Goal: Transaction & Acquisition: Purchase product/service

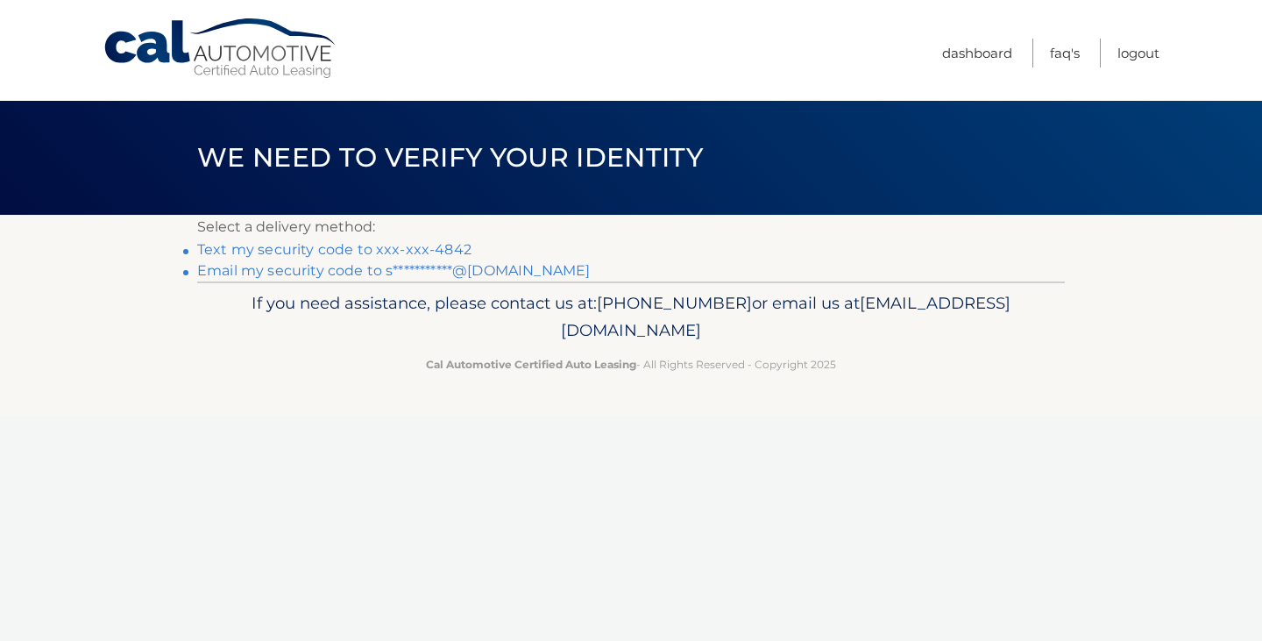
click at [415, 243] on link "Text my security code to xxx-xxx-4842" at bounding box center [334, 249] width 274 height 17
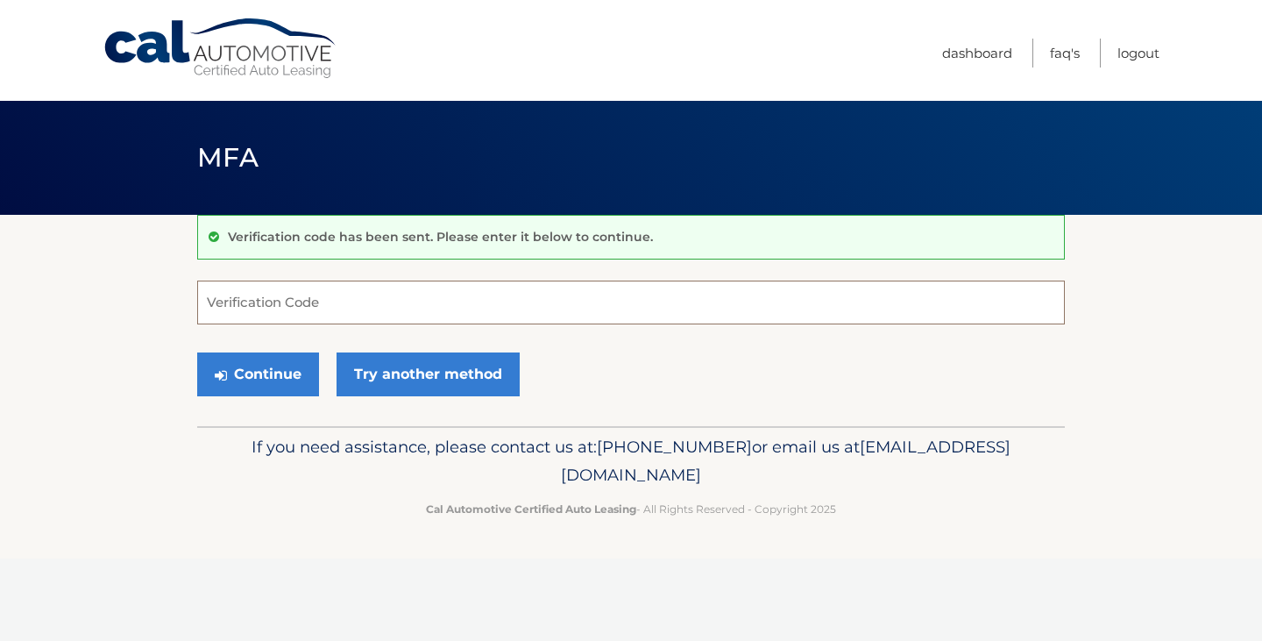
click at [457, 312] on input "Verification Code" at bounding box center [631, 302] width 868 height 44
type input "2651446"
click at [197, 352] on button "Continue" at bounding box center [258, 374] width 122 height 44
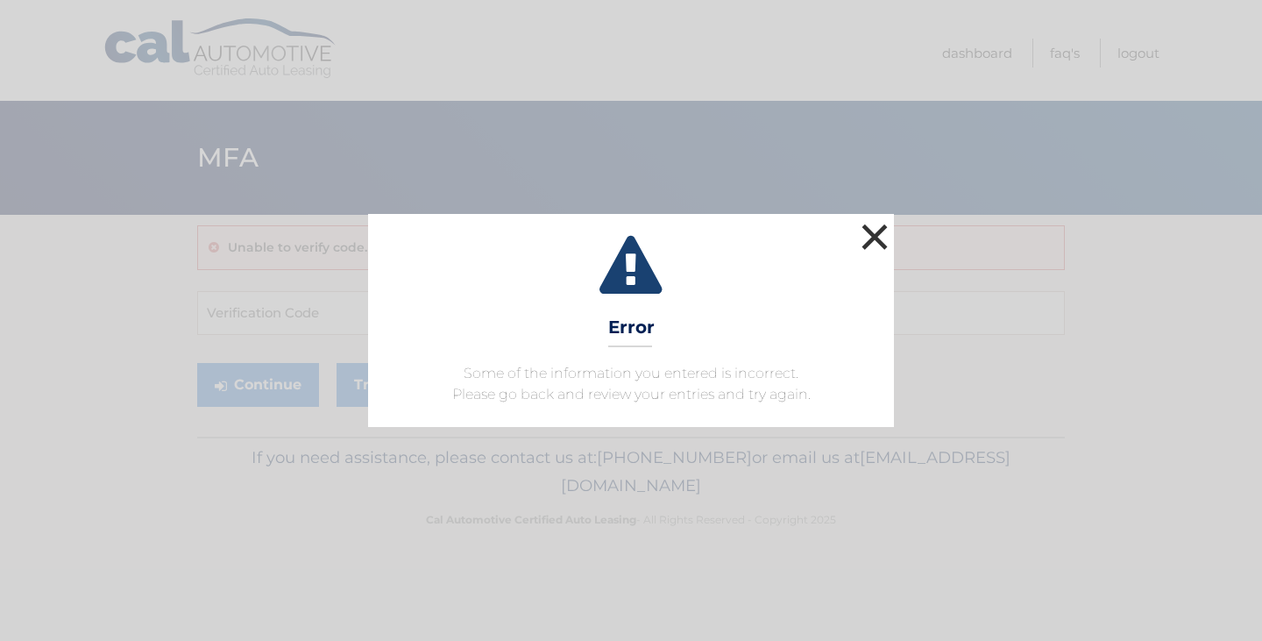
click at [886, 229] on button "×" at bounding box center [874, 236] width 35 height 35
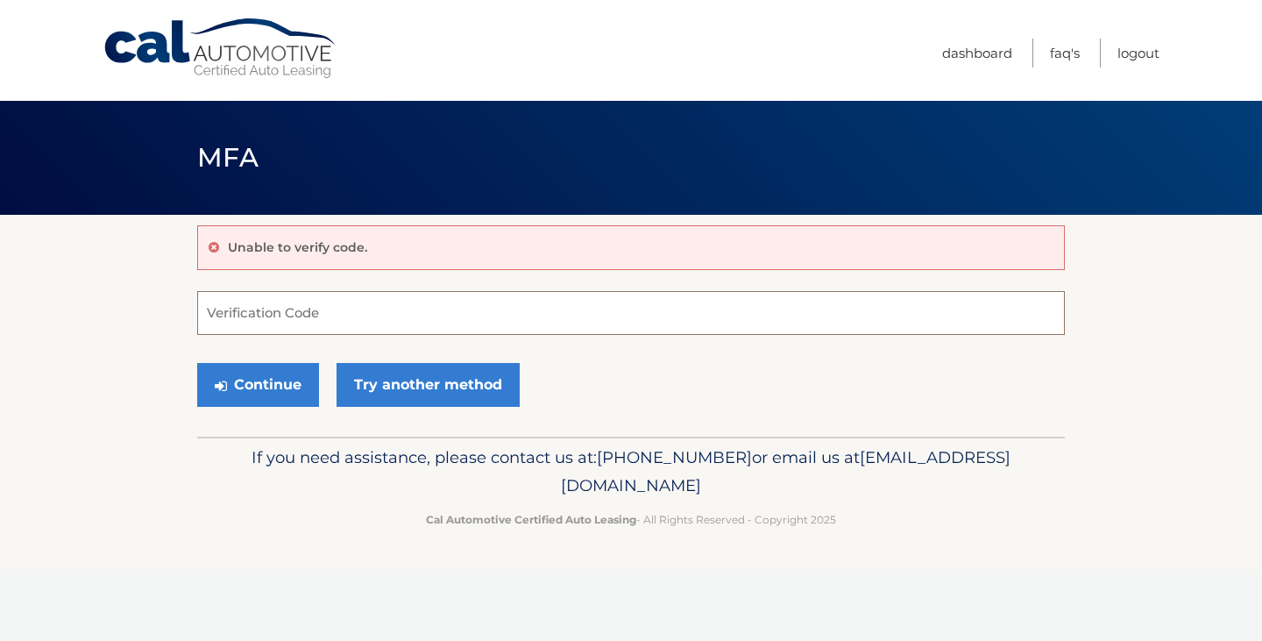
click at [422, 299] on input "Verification Code" at bounding box center [631, 313] width 868 height 44
type input "261446"
click at [277, 391] on button "Continue" at bounding box center [258, 385] width 122 height 44
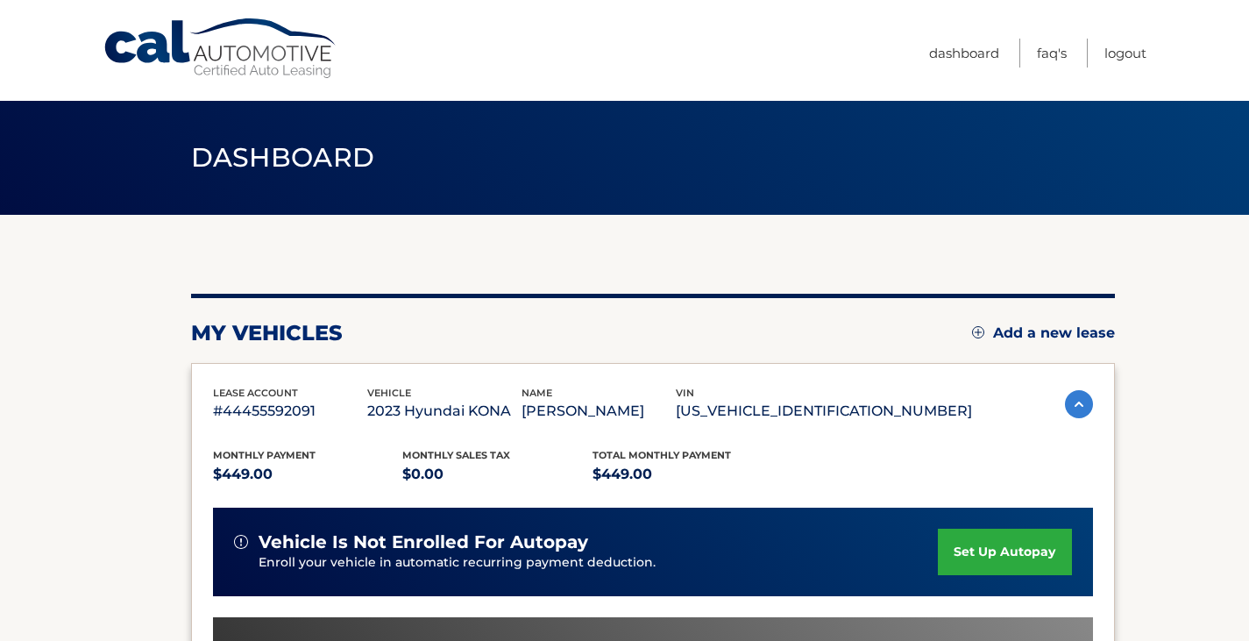
scroll to position [421, 0]
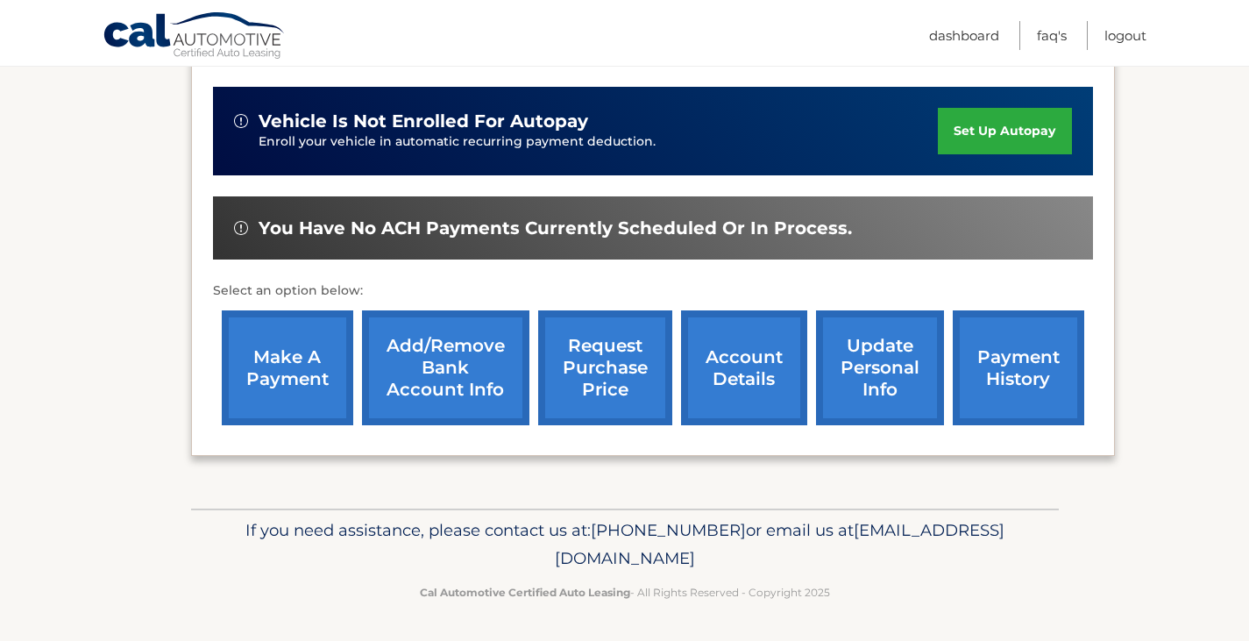
click at [294, 367] on link "make a payment" at bounding box center [287, 367] width 131 height 115
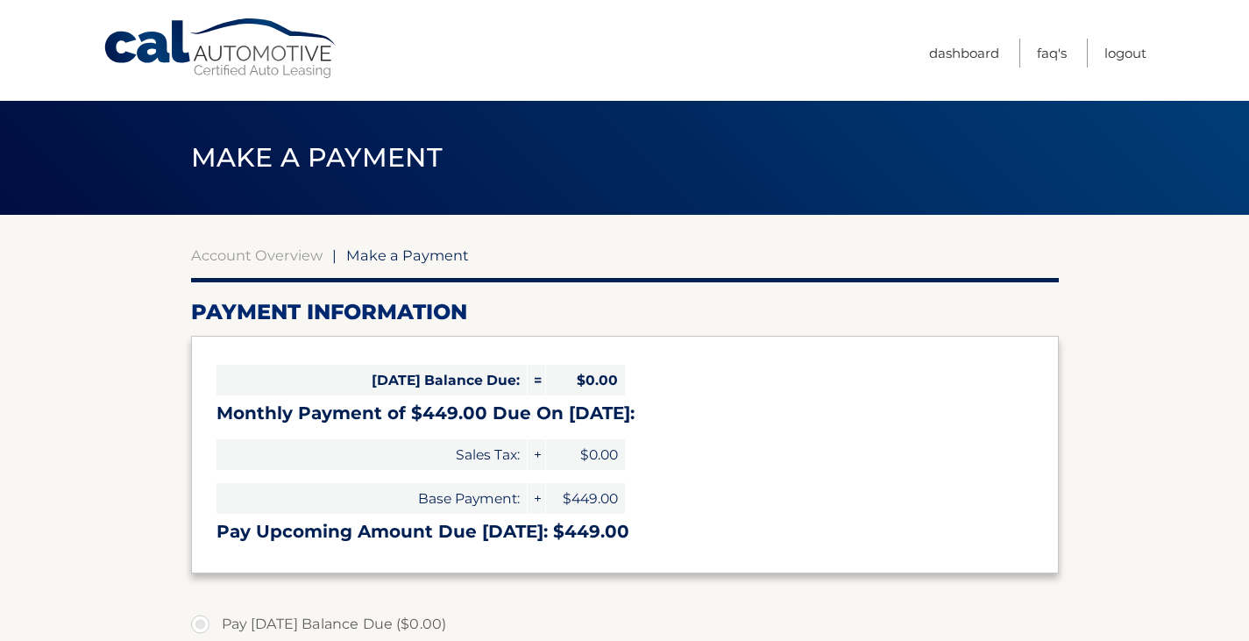
select select "Mzg3MTU0YzEtMjRmOS00NzRmLWEyYTItZWY4MDU5N2M4NzI3"
click at [1117, 48] on link "Logout" at bounding box center [1125, 53] width 42 height 29
